Goal: Navigation & Orientation: Find specific page/section

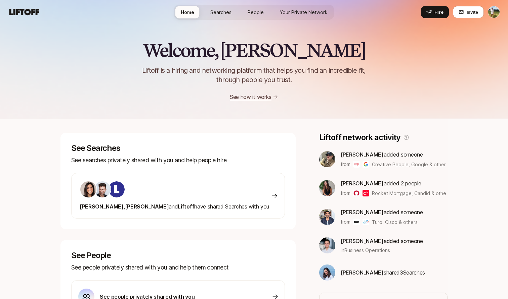
click at [249, 19] on div "Home Searches People Your Private Network Hire" at bounding box center [254, 12] width 160 height 15
click at [249, 10] on span "People" at bounding box center [255, 12] width 16 height 7
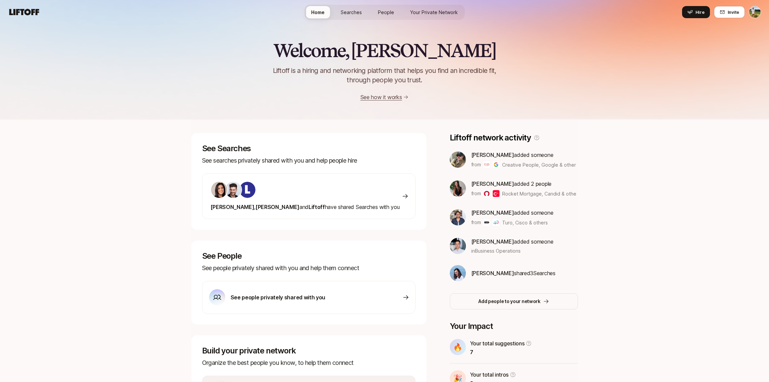
click at [418, 14] on span "Your Private Network" at bounding box center [434, 12] width 48 height 7
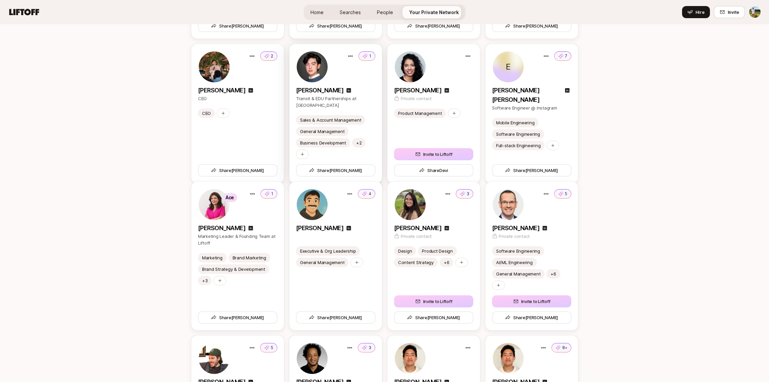
scroll to position [1419, 0]
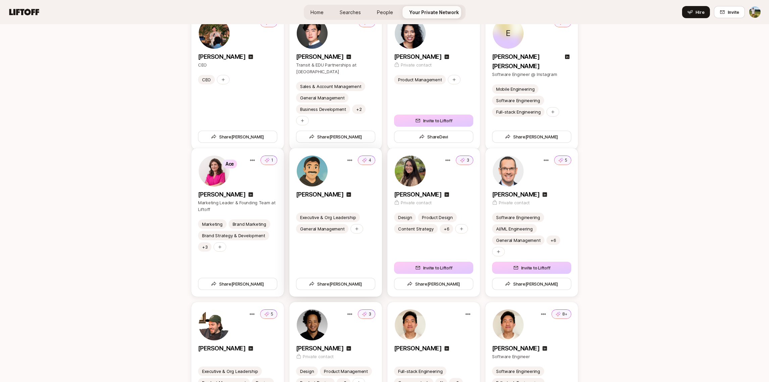
click at [358, 187] on div "4" at bounding box center [335, 171] width 79 height 32
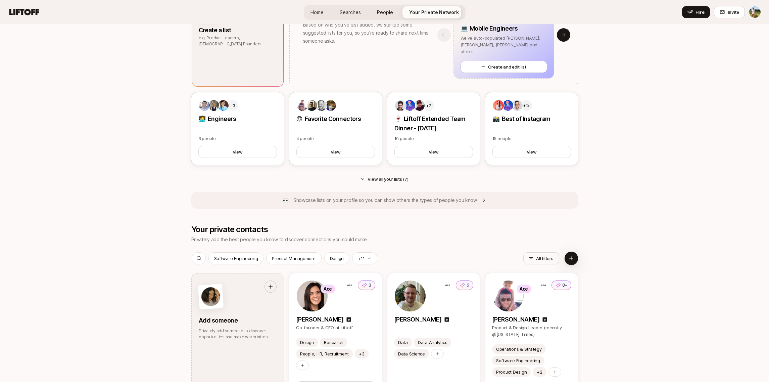
scroll to position [601, 0]
click at [378, 17] on link "People" at bounding box center [385, 12] width 27 height 12
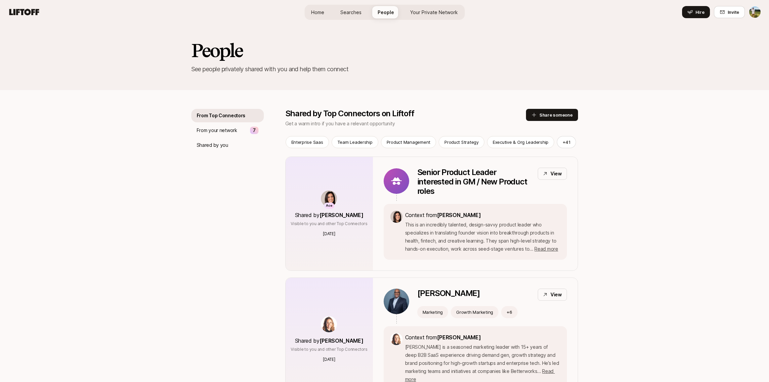
click at [358, 15] on span "Searches" at bounding box center [350, 12] width 21 height 7
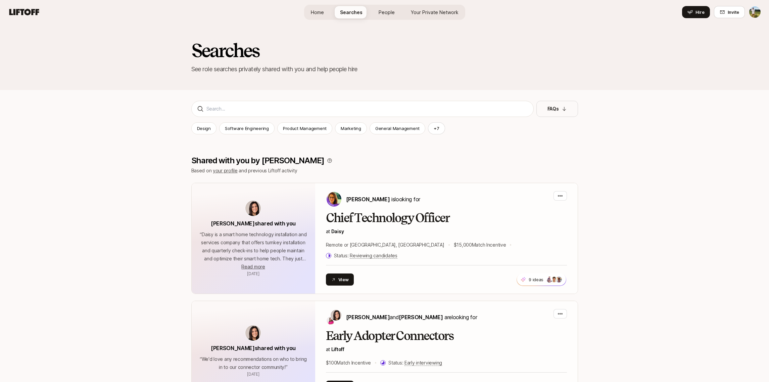
click at [324, 16] on link "Home" at bounding box center [317, 12] width 24 height 12
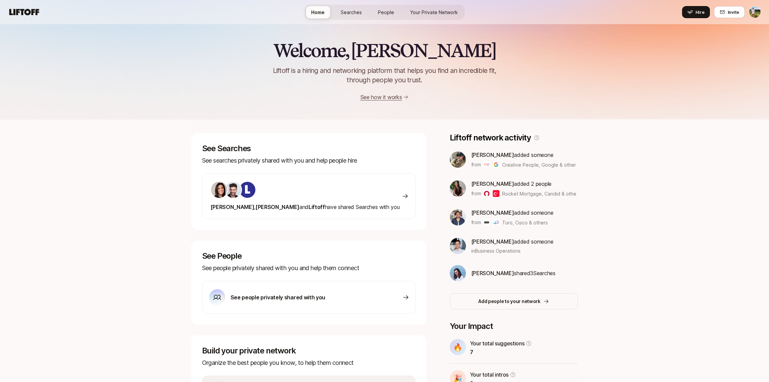
scroll to position [41, 0]
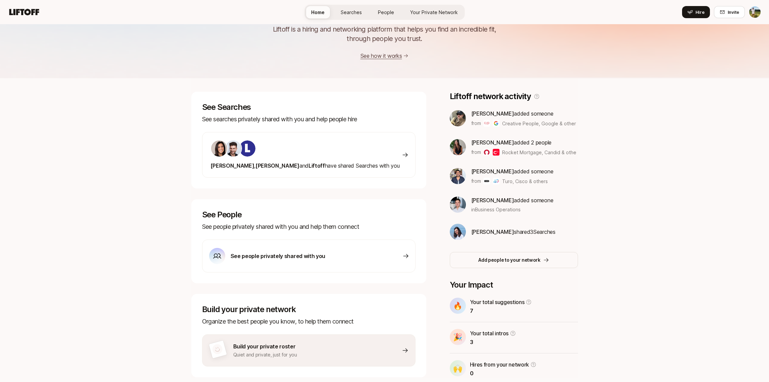
click at [484, 115] on span "[PERSON_NAME]" at bounding box center [492, 113] width 43 height 7
click at [439, 258] on div "See Searches See searches privately shared with you and help people hire [PERSO…" at bounding box center [384, 235] width 387 height 286
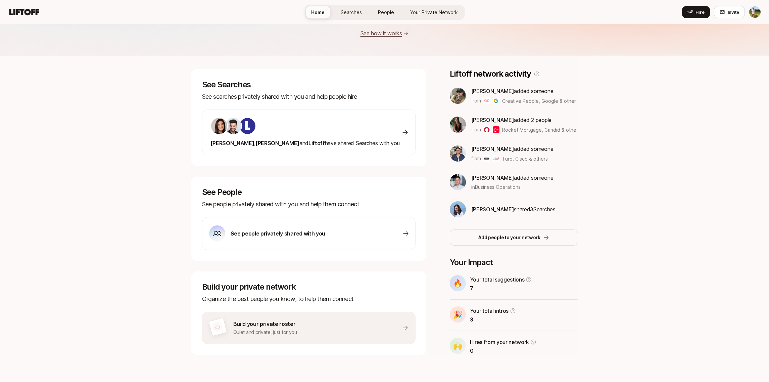
scroll to position [64, 0]
click at [357, 10] on span "Searches" at bounding box center [351, 12] width 21 height 7
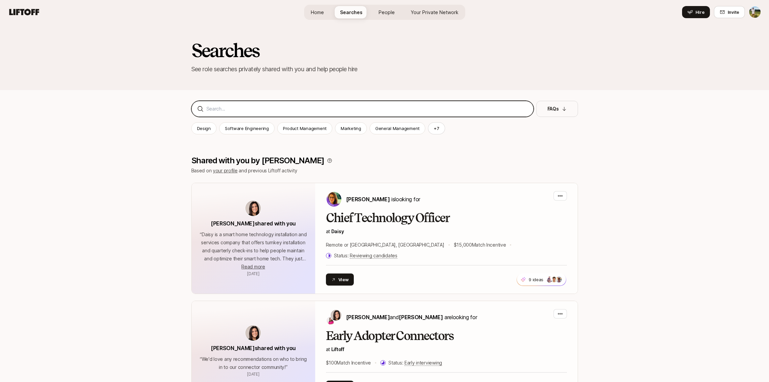
click at [342, 107] on input at bounding box center [367, 109] width 322 height 8
type input "a"
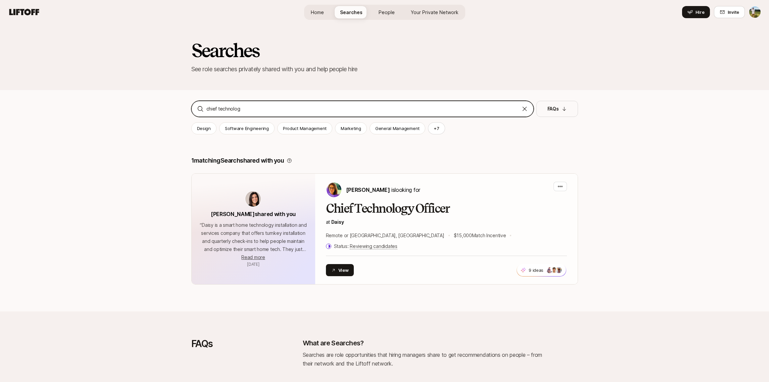
type input "chief technology"
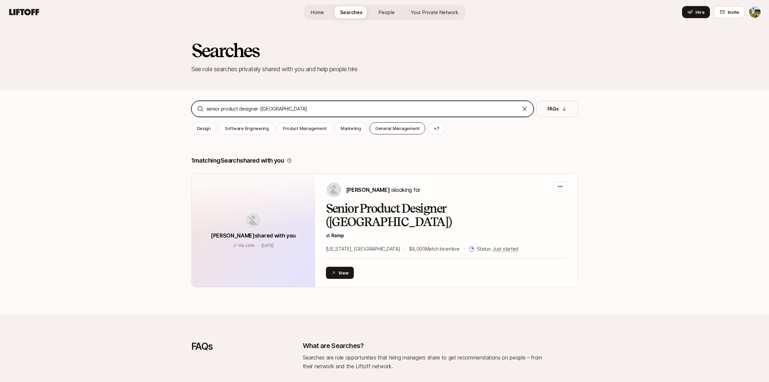
type input "senior product designer (NYC)"
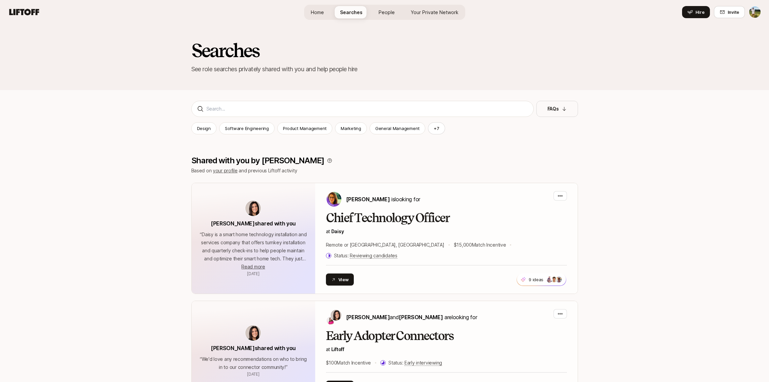
click at [752, 9] on html "Home Searches People Your Private Network Hire Home Searches People Your Privat…" at bounding box center [384, 191] width 769 height 382
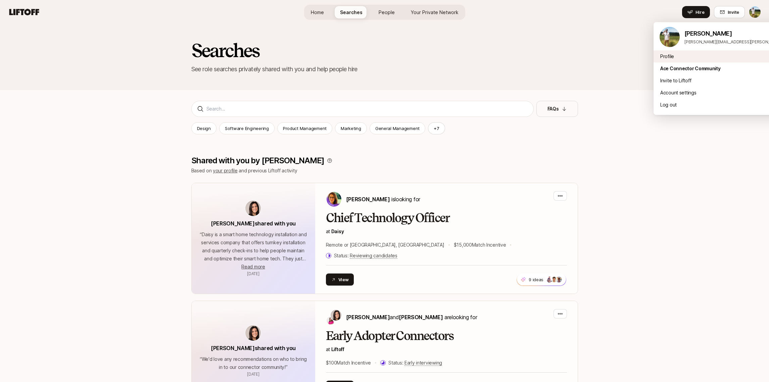
click at [702, 56] on div "Profile" at bounding box center [737, 56] width 166 height 12
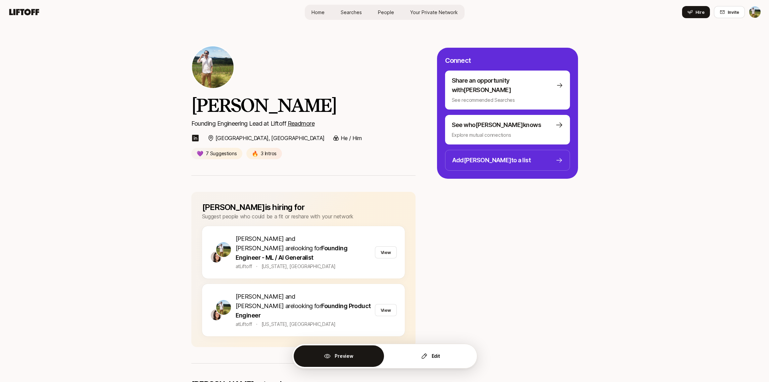
click at [24, 12] on icon at bounding box center [24, 11] width 32 height 9
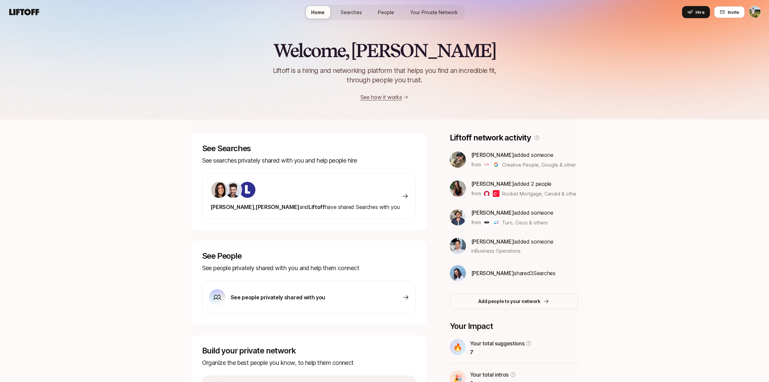
click at [353, 12] on span "Searches" at bounding box center [351, 12] width 21 height 7
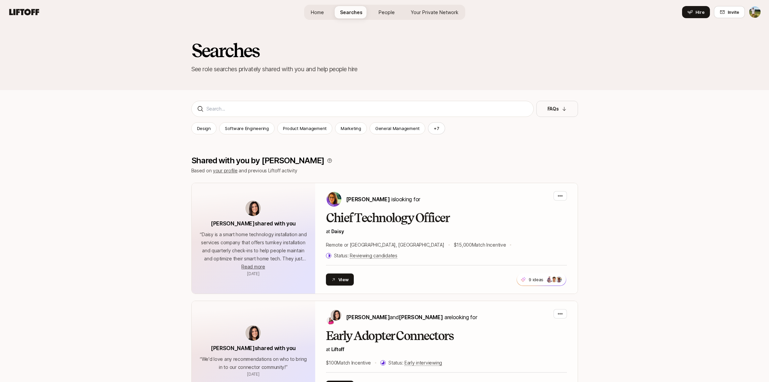
click at [329, 13] on link "Home" at bounding box center [317, 12] width 24 height 12
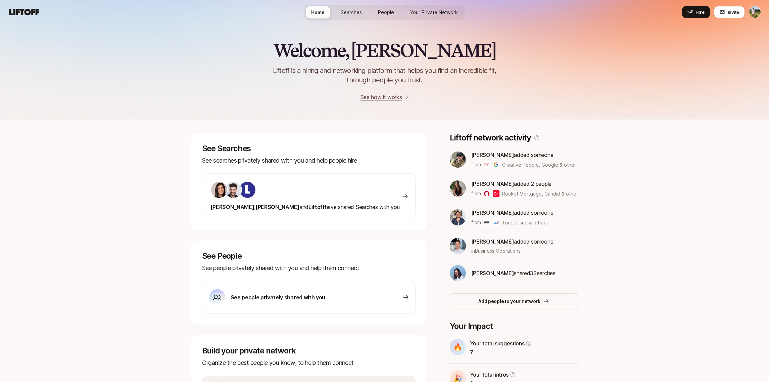
click at [373, 9] on div "Home Searches People Your Private Network Hire" at bounding box center [384, 12] width 160 height 15
click at [382, 11] on span "People" at bounding box center [386, 12] width 16 height 7
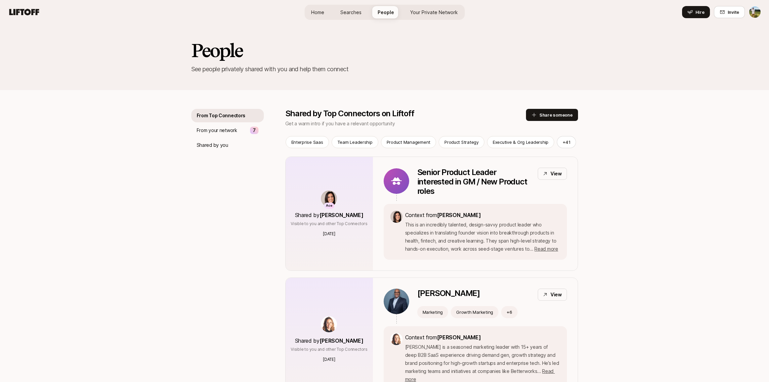
click at [361, 11] on span "Searches" at bounding box center [350, 12] width 21 height 7
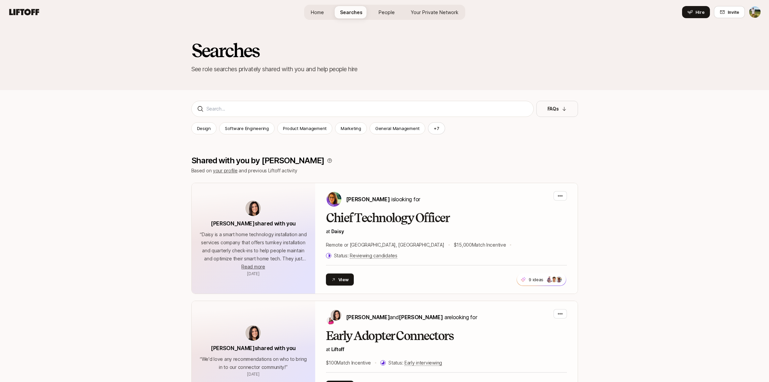
click at [401, 9] on div "Home Searches People Your Private Network Hire" at bounding box center [384, 12] width 161 height 15
click at [422, 12] on span "Your Private Network" at bounding box center [435, 12] width 48 height 7
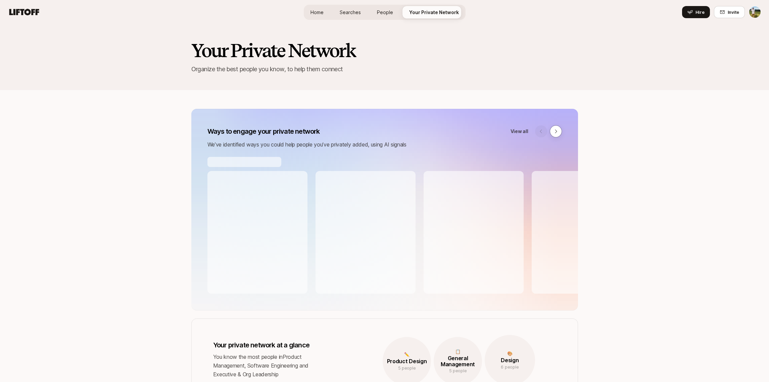
click at [326, 18] on div "Home Searches People Your Private Network Hire" at bounding box center [385, 12] width 162 height 15
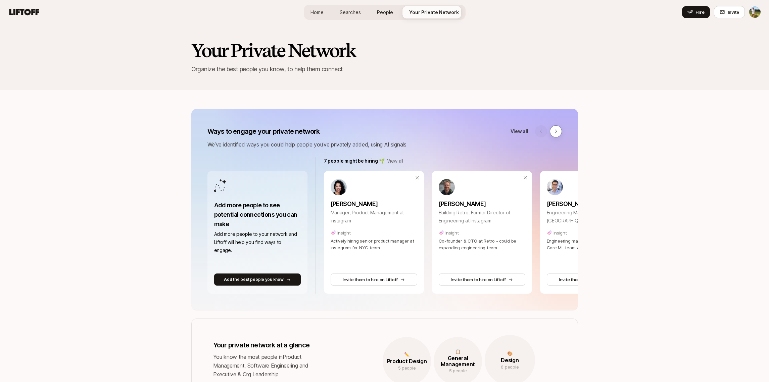
click at [324, 14] on span "Home" at bounding box center [317, 12] width 13 height 7
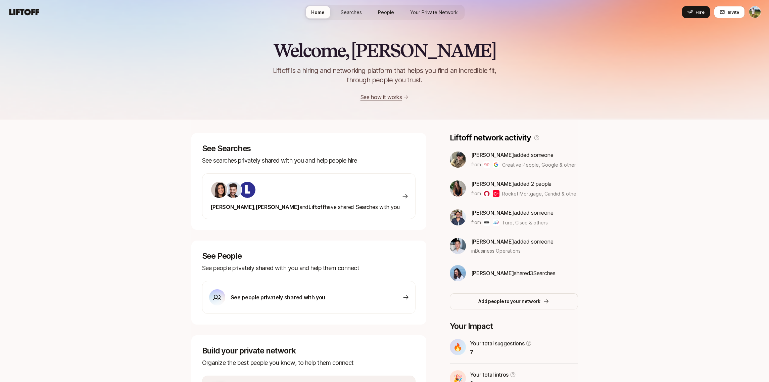
click at [425, 11] on span "Your Private Network" at bounding box center [434, 12] width 48 height 7
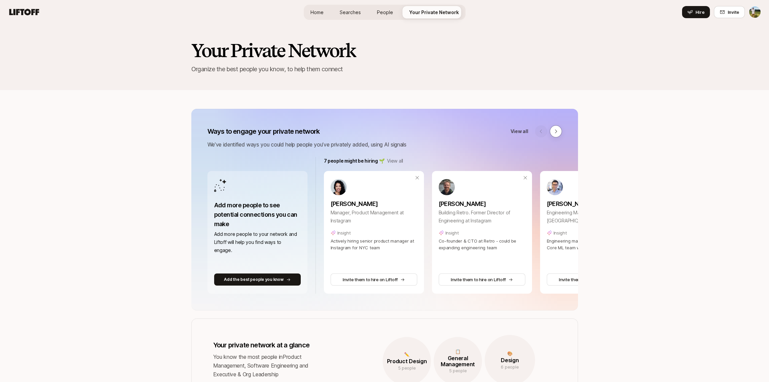
click at [319, 9] on span "Home" at bounding box center [317, 12] width 13 height 7
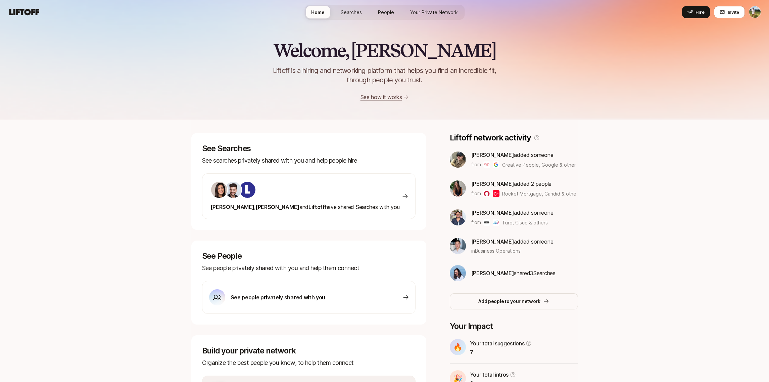
click at [442, 11] on span "Your Private Network" at bounding box center [434, 12] width 48 height 7
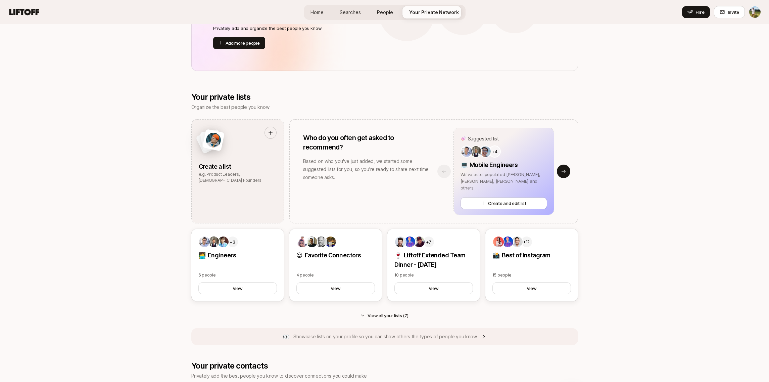
scroll to position [439, 0]
